Goal: Connect with others: Connect with others

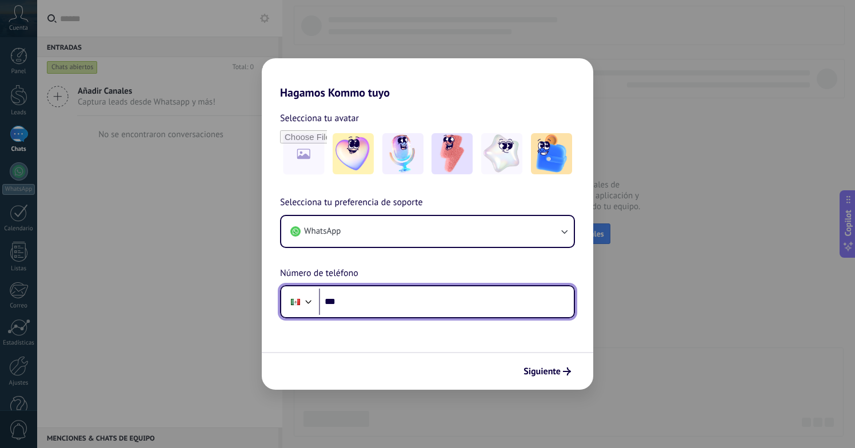
click at [390, 299] on input "***" at bounding box center [446, 302] width 255 height 26
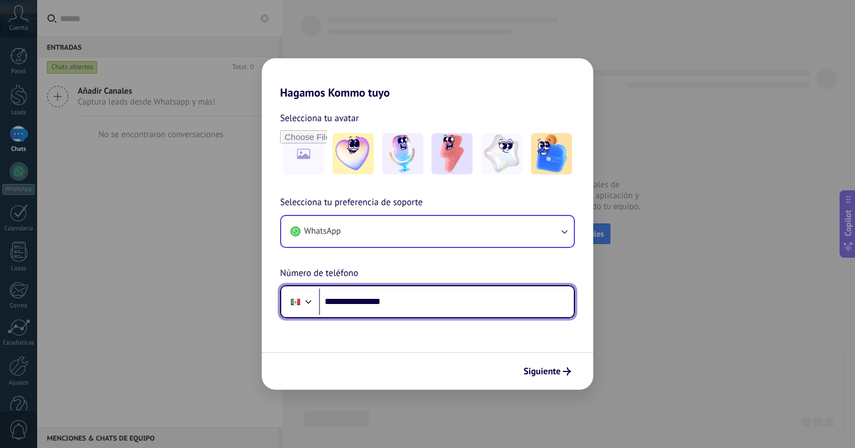
type input "**********"
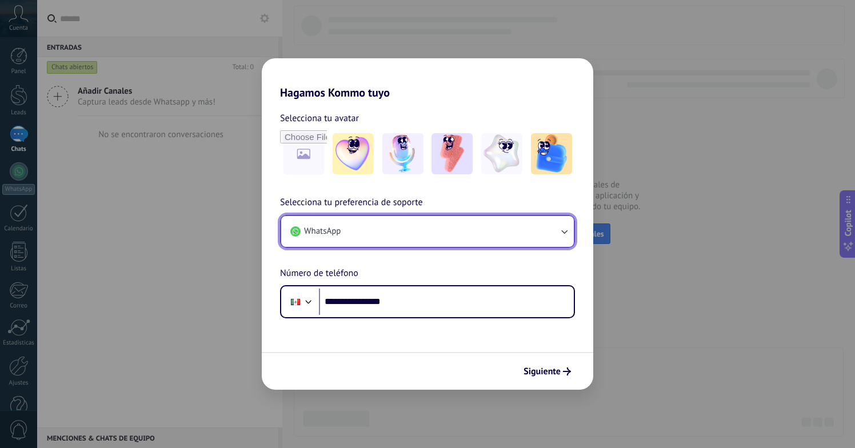
click at [500, 233] on button "WhatsApp" at bounding box center [427, 231] width 293 height 31
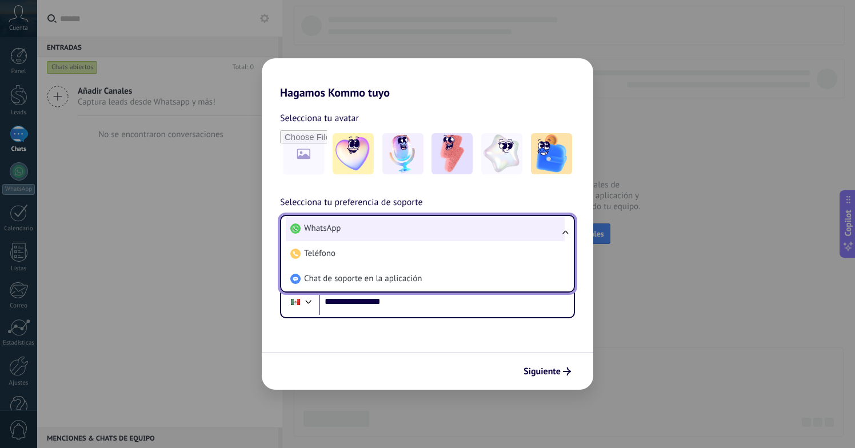
click at [500, 231] on li "WhatsApp" at bounding box center [425, 228] width 279 height 25
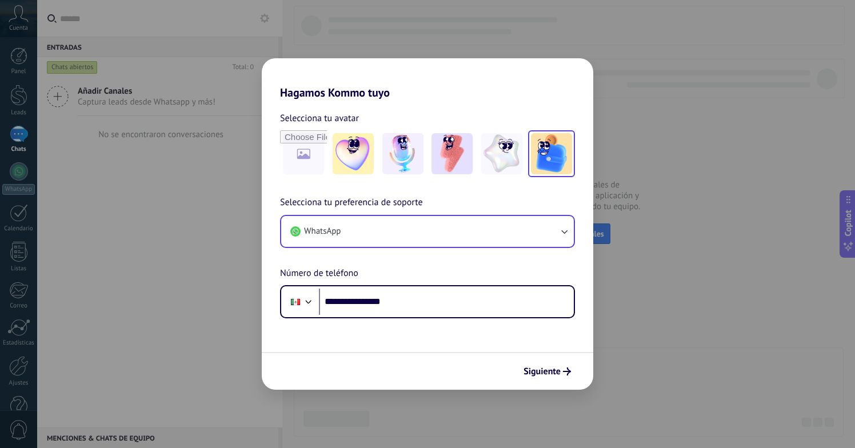
click at [552, 159] on img at bounding box center [551, 153] width 41 height 41
click at [546, 370] on span "Siguiente" at bounding box center [541, 371] width 37 height 8
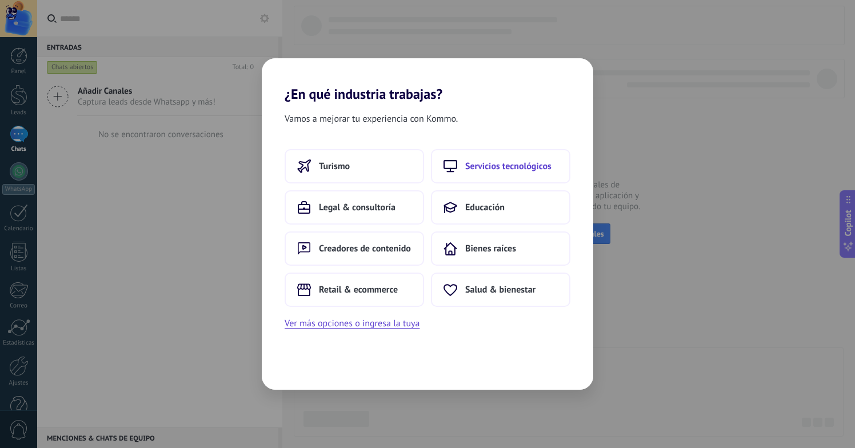
click at [491, 161] on span "Servicios tecnológicos" at bounding box center [508, 166] width 86 height 11
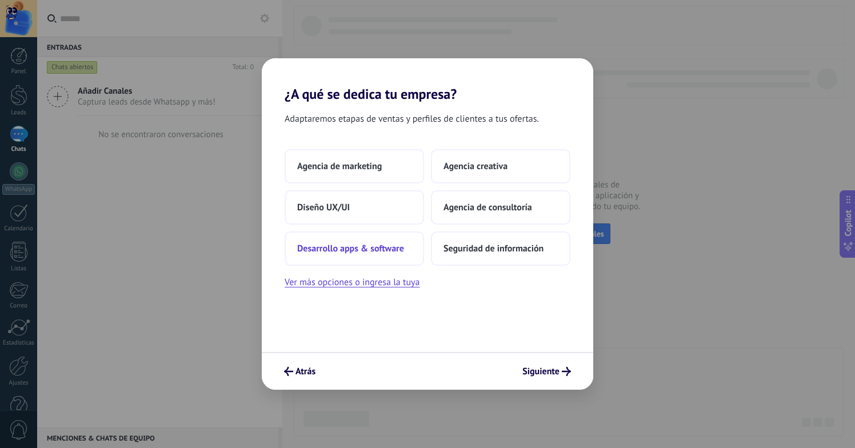
click at [375, 247] on span "Desarrollo apps & software" at bounding box center [350, 248] width 107 height 11
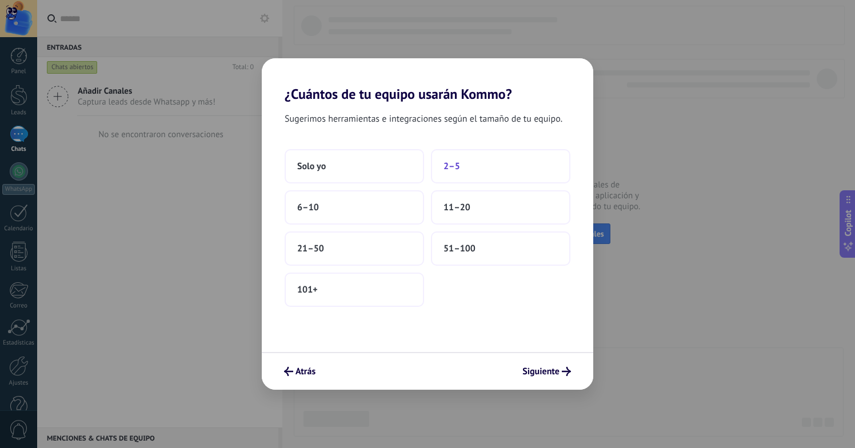
click at [455, 163] on span "2–5" at bounding box center [451, 166] width 17 height 11
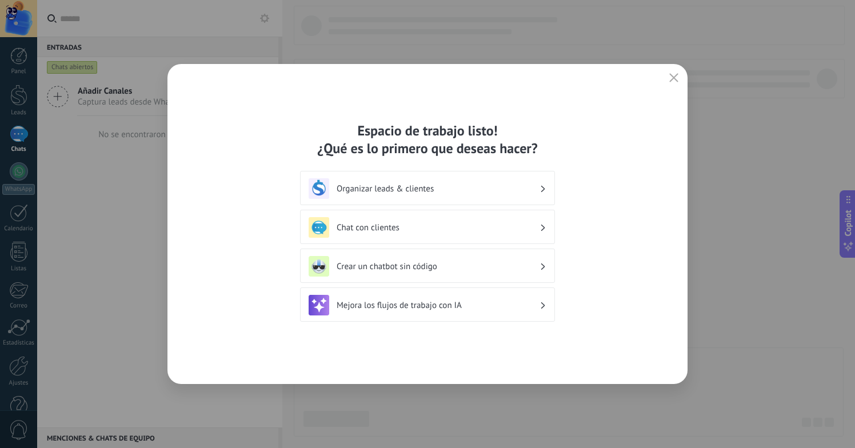
click at [422, 225] on h3 "Chat con clientes" at bounding box center [438, 227] width 203 height 11
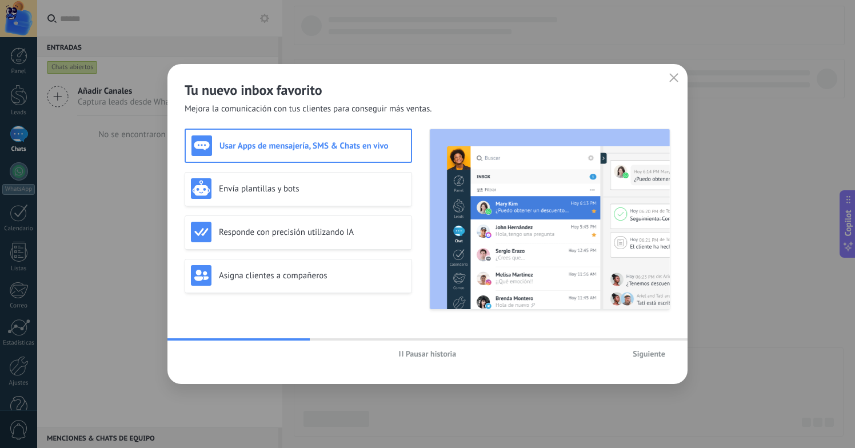
click at [641, 353] on span "Siguiente" at bounding box center [649, 354] width 33 height 8
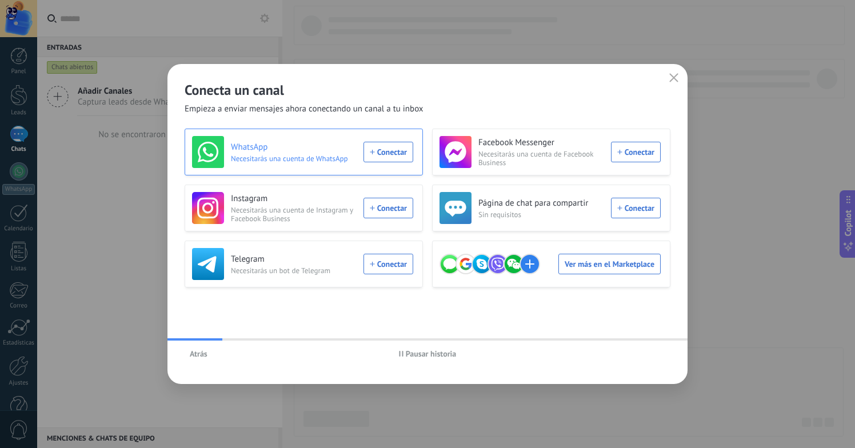
click at [386, 147] on div "WhatsApp Necesitarás una cuenta de WhatsApp Conectar" at bounding box center [302, 152] width 221 height 32
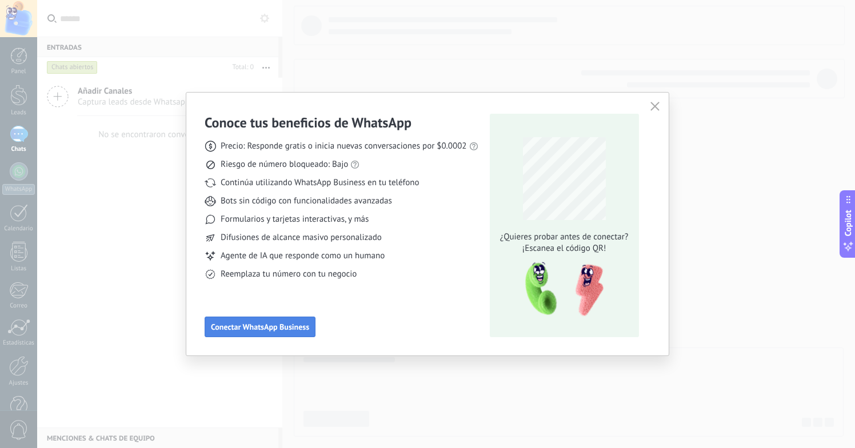
click at [270, 327] on span "Conectar WhatsApp Business" at bounding box center [260, 327] width 98 height 8
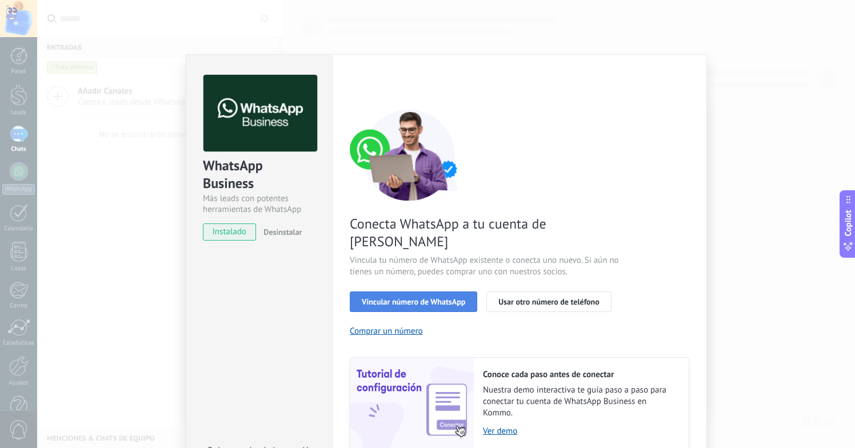
click at [411, 298] on span "Vincular número de WhatsApp" at bounding box center [413, 302] width 103 height 8
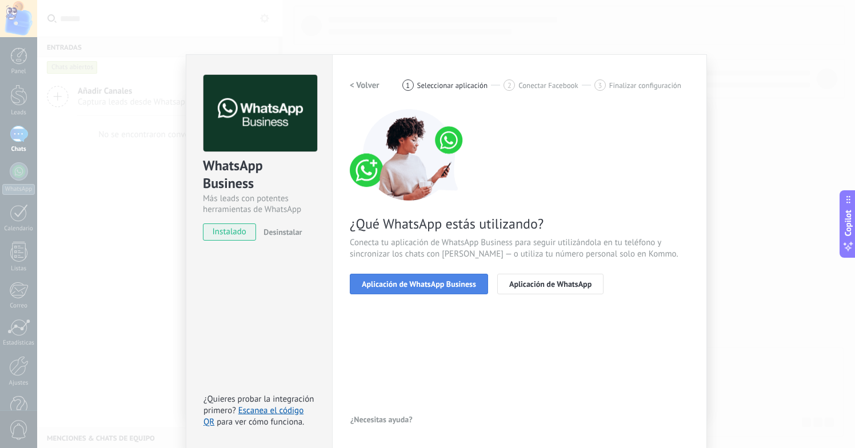
click at [413, 284] on span "Aplicación de WhatsApp Business" at bounding box center [419, 284] width 114 height 8
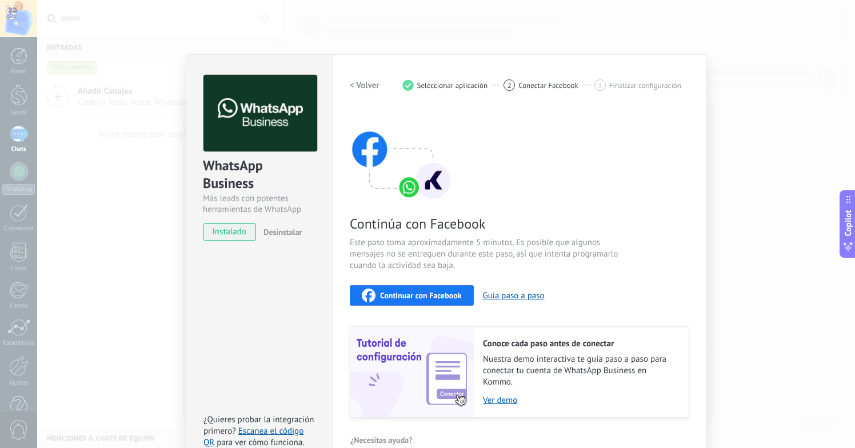
click at [411, 293] on span "Continuar con Facebook" at bounding box center [421, 295] width 82 height 8
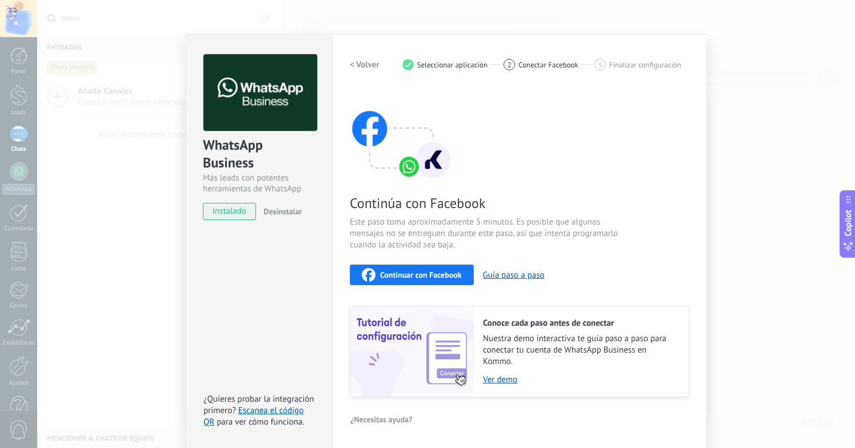
click at [287, 211] on span "Desinstalar" at bounding box center [282, 211] width 38 height 10
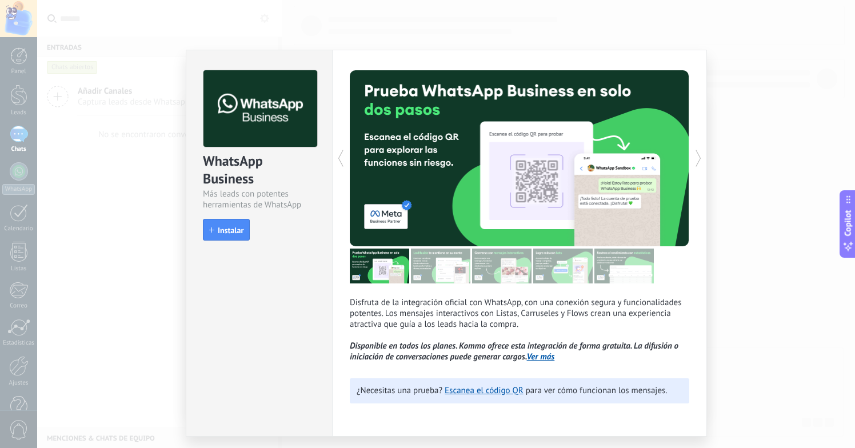
scroll to position [0, 0]
click at [156, 209] on div "WhatsApp Business Más leads con potentes herramientas de WhatsApp install Insta…" at bounding box center [446, 224] width 818 height 448
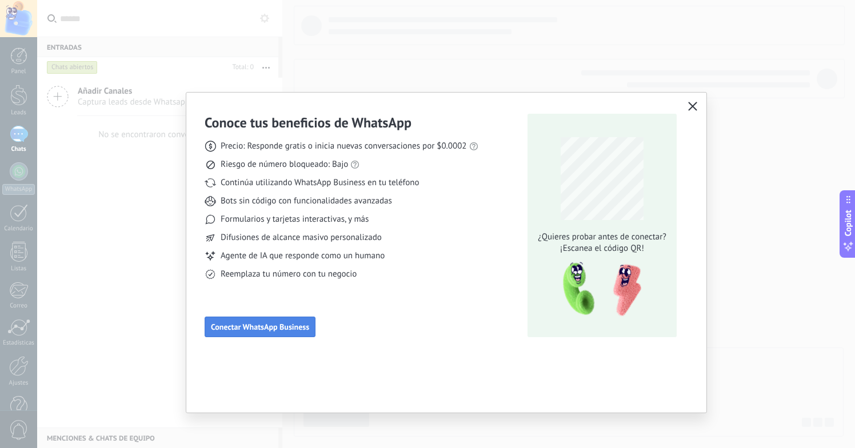
click at [262, 328] on span "Conectar WhatsApp Business" at bounding box center [260, 327] width 98 height 8
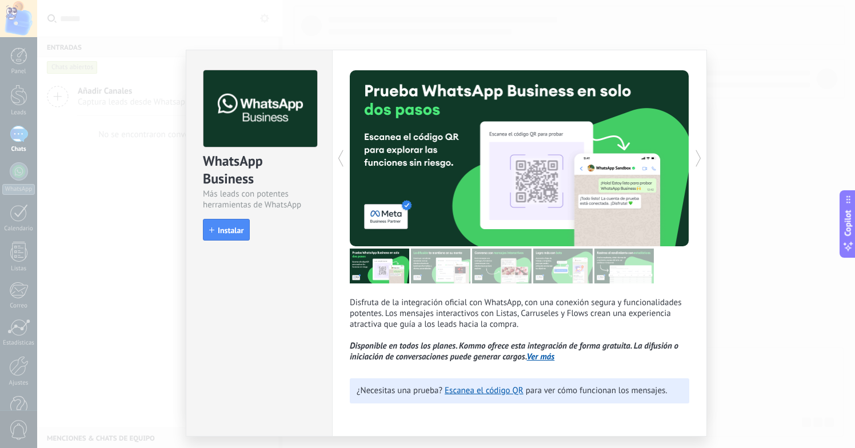
click at [742, 103] on div "WhatsApp Business Más leads con potentes herramientas de WhatsApp install Insta…" at bounding box center [446, 224] width 818 height 448
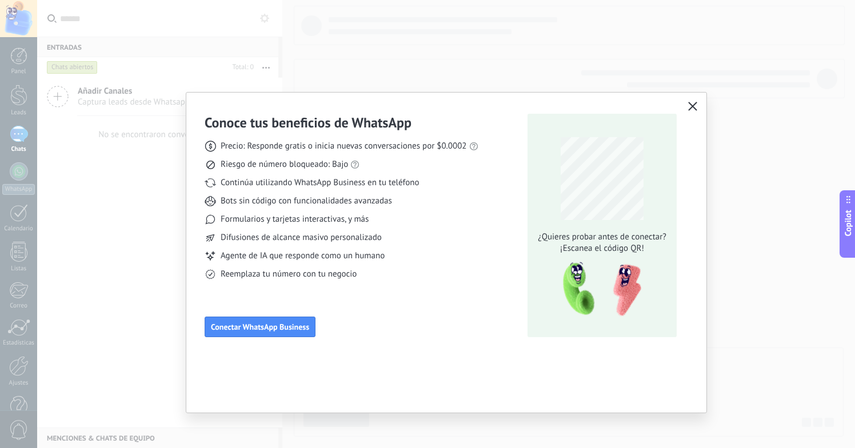
click at [689, 105] on icon "button" at bounding box center [692, 106] width 9 height 9
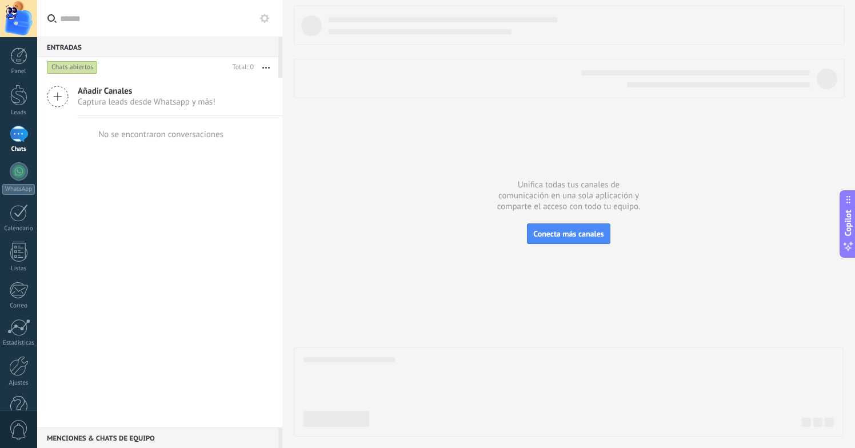
scroll to position [27, 0]
